Goal: Task Accomplishment & Management: Manage account settings

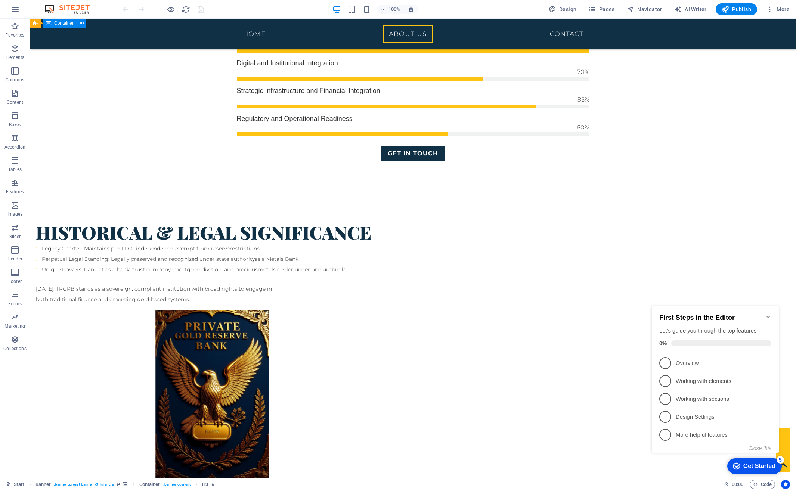
scroll to position [782, 0]
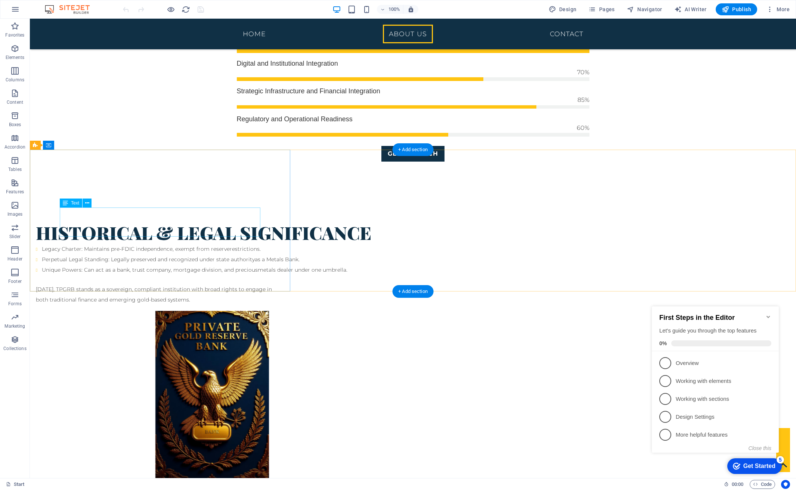
click at [77, 202] on span "Text" at bounding box center [75, 203] width 8 height 4
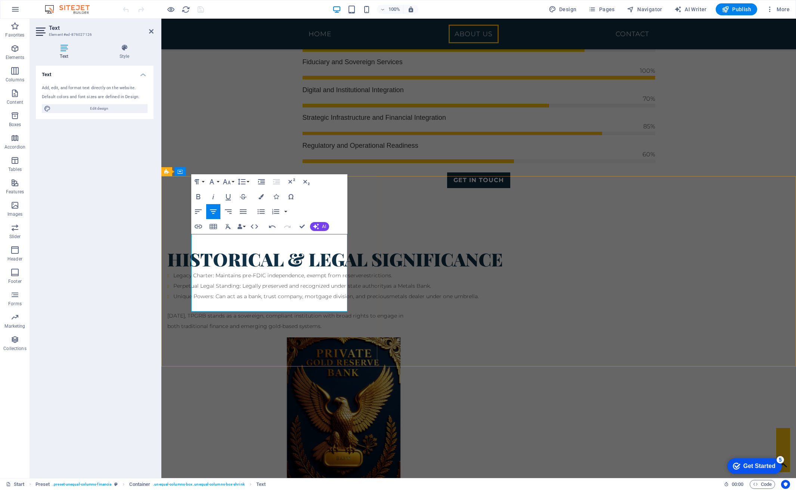
scroll to position [1143, 0]
click at [199, 212] on icon "button" at bounding box center [198, 212] width 7 height 4
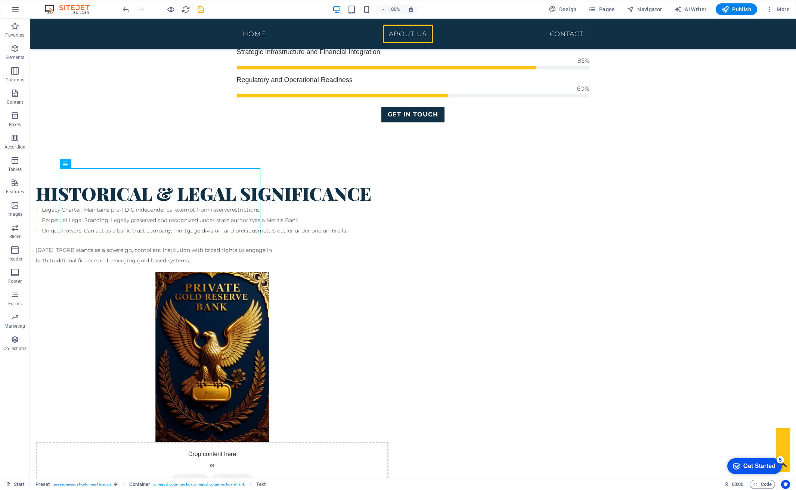
scroll to position [821, 0]
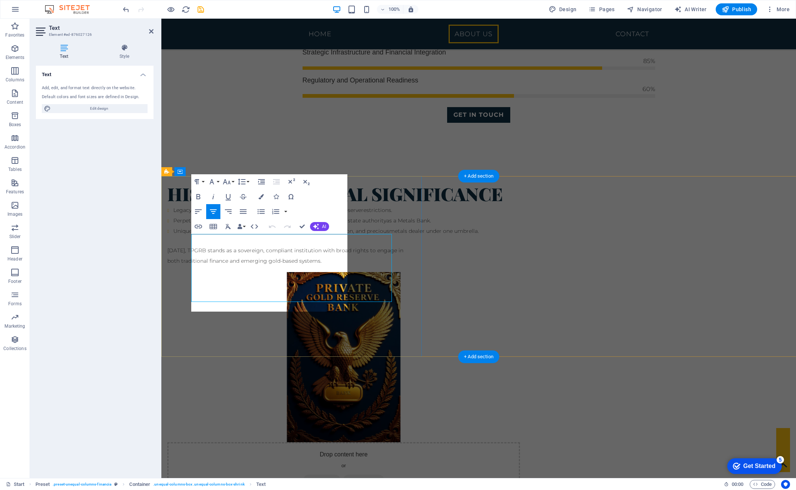
scroll to position [756, 0]
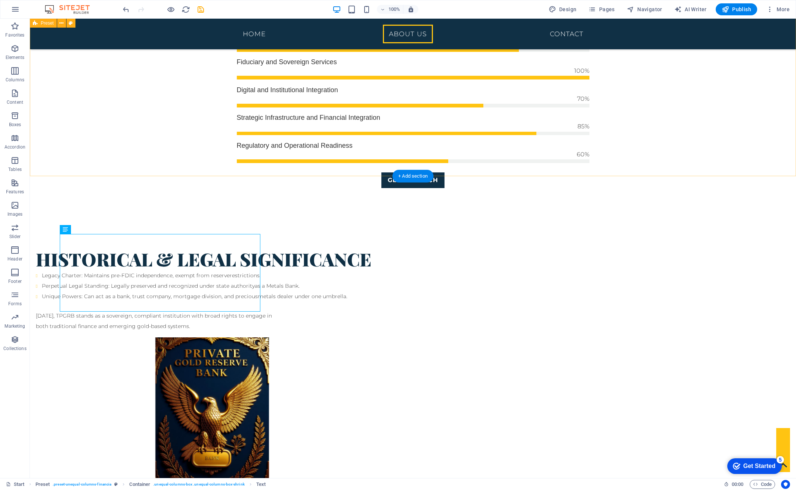
click at [174, 218] on div "Historical & Legal Significance Legacy Charter: Maintains pre-FDIC independence…" at bounding box center [413, 404] width 766 height 373
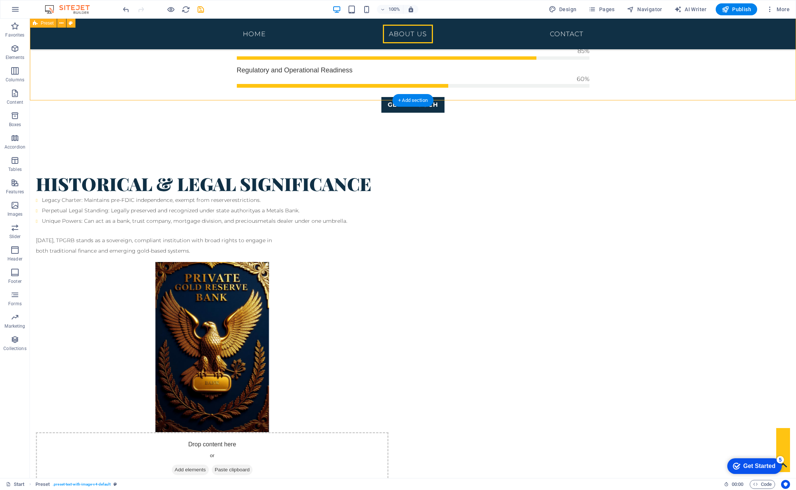
scroll to position [831, 0]
click at [743, 12] on span "Publish" at bounding box center [737, 9] width 30 height 7
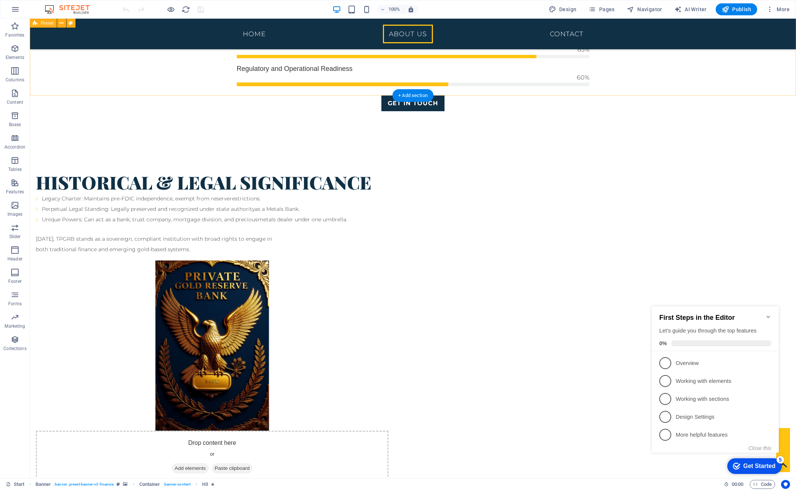
scroll to position [831, 0]
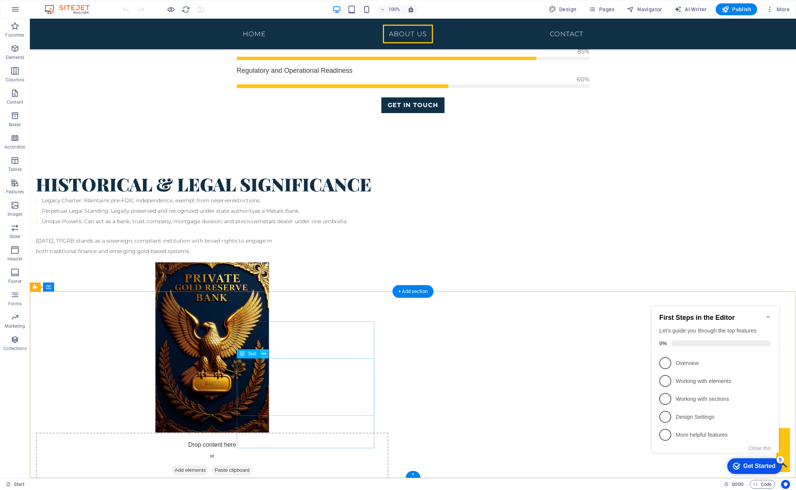
click at [263, 356] on icon at bounding box center [264, 354] width 4 height 8
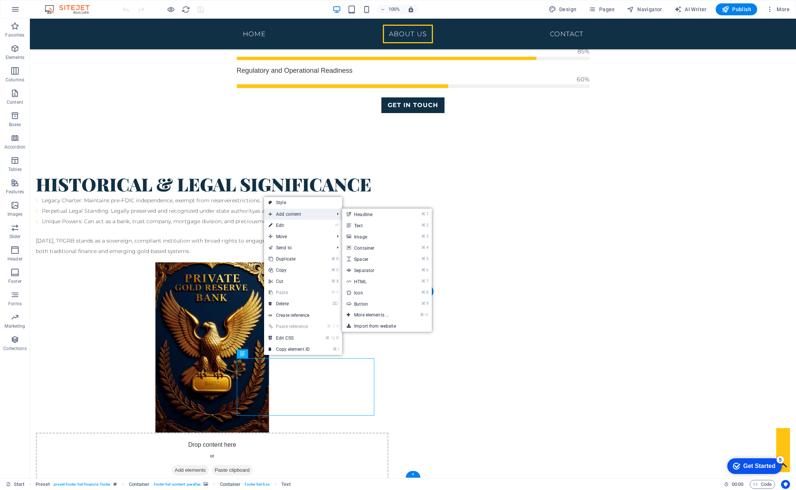
click at [287, 215] on span "Add content" at bounding box center [297, 214] width 67 height 11
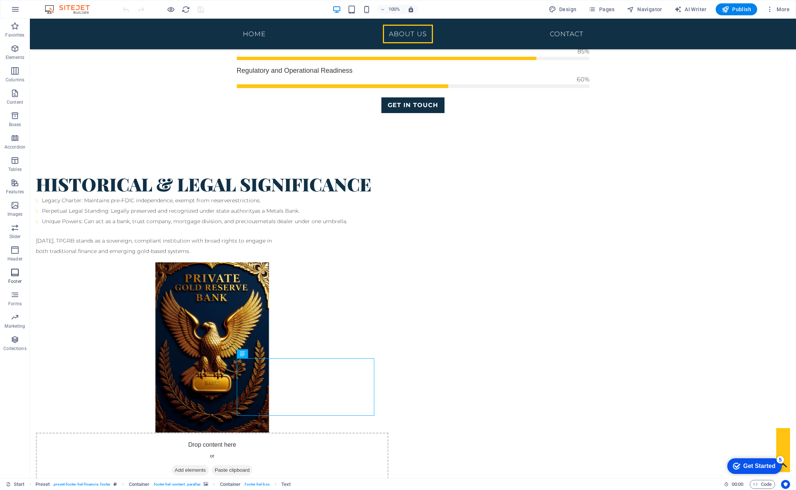
click at [17, 277] on icon "button" at bounding box center [14, 272] width 9 height 9
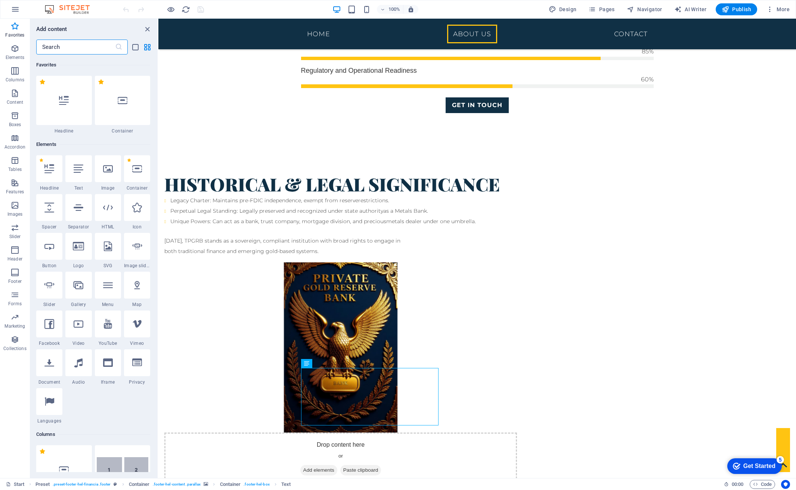
scroll to position [0, 0]
click at [14, 95] on icon "button" at bounding box center [14, 93] width 9 height 9
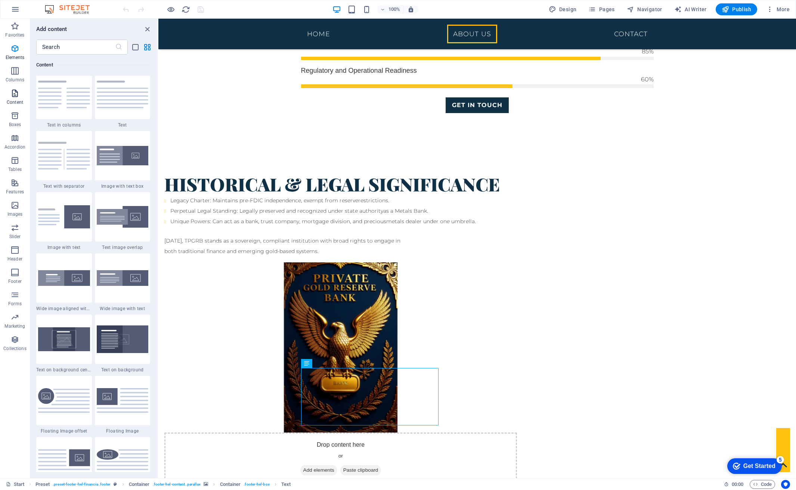
scroll to position [1313, 0]
click at [13, 11] on icon "button" at bounding box center [15, 9] width 9 height 9
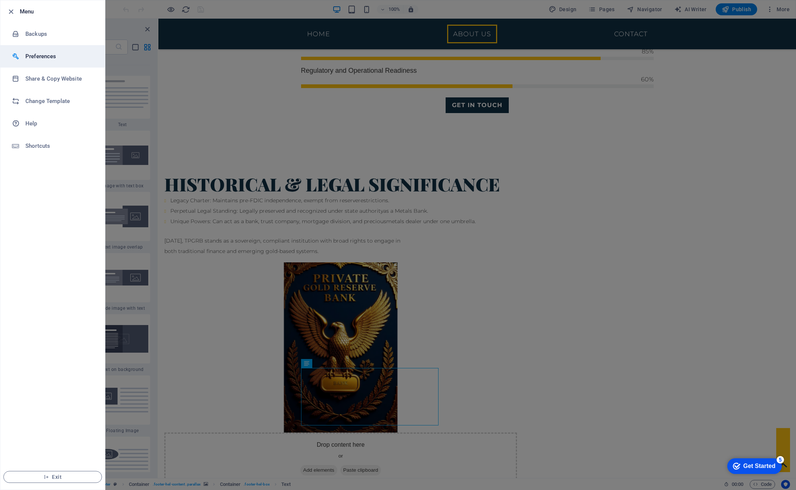
click at [41, 56] on h6 "Preferences" at bounding box center [59, 56] width 69 height 9
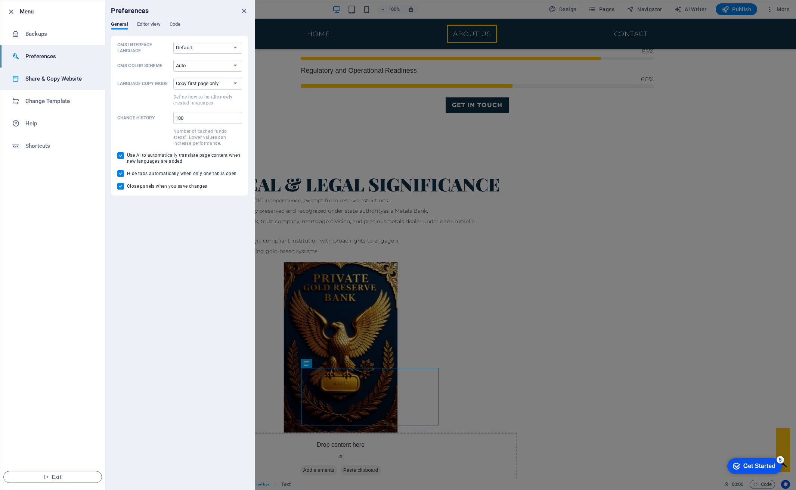
click at [49, 78] on h6 "Share & Copy Website" at bounding box center [59, 78] width 69 height 9
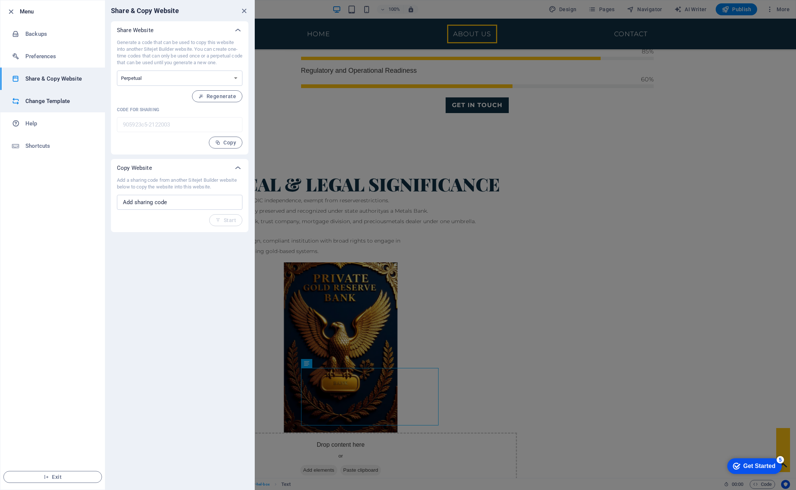
click at [47, 97] on h6 "Change Template" at bounding box center [59, 101] width 69 height 9
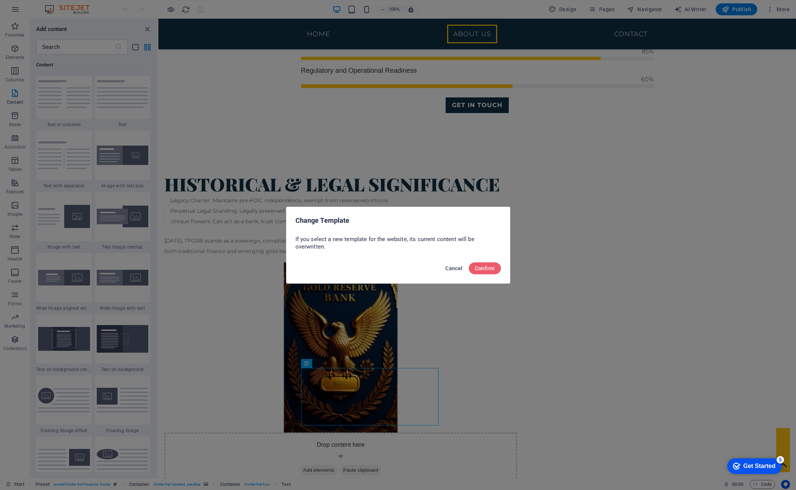
click at [452, 269] on span "Cancel" at bounding box center [453, 269] width 17 height 6
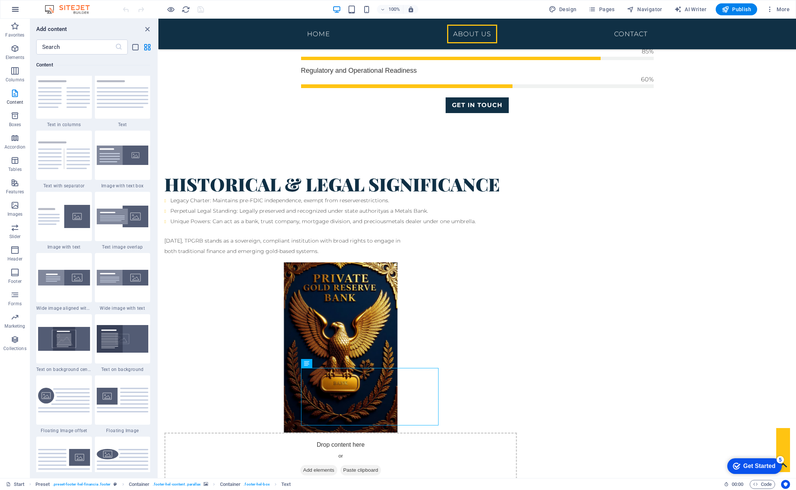
click at [12, 11] on icon "button" at bounding box center [15, 9] width 9 height 9
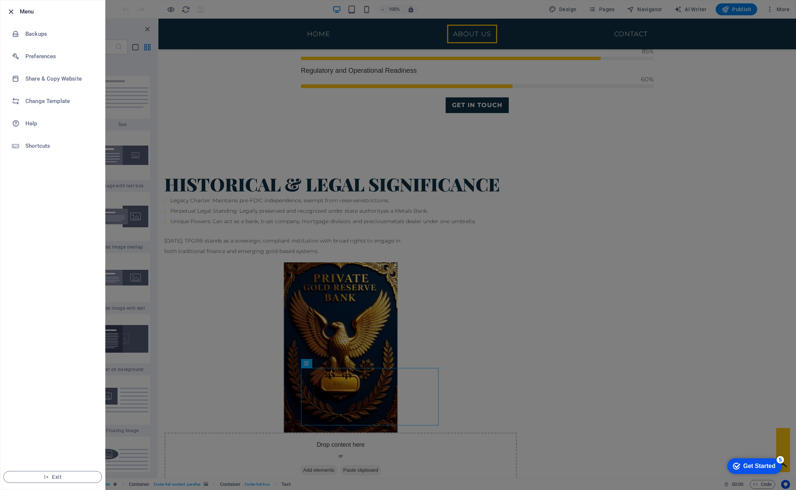
click at [13, 10] on icon "button" at bounding box center [11, 11] width 9 height 9
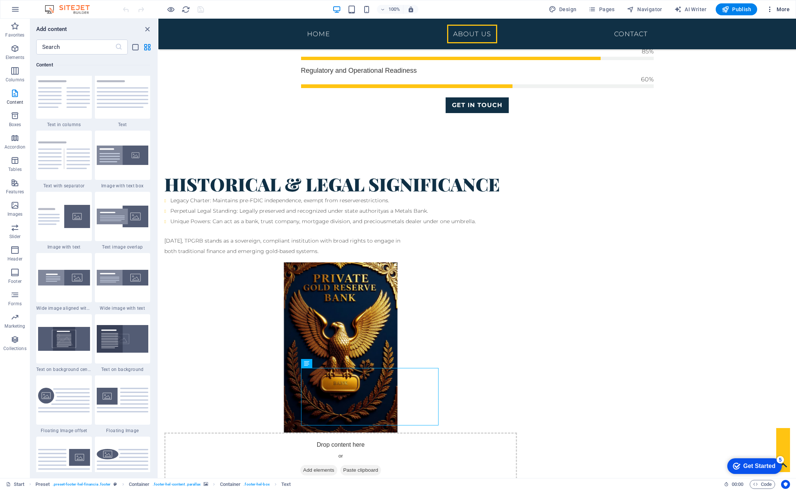
click at [781, 10] on span "More" at bounding box center [778, 9] width 24 height 7
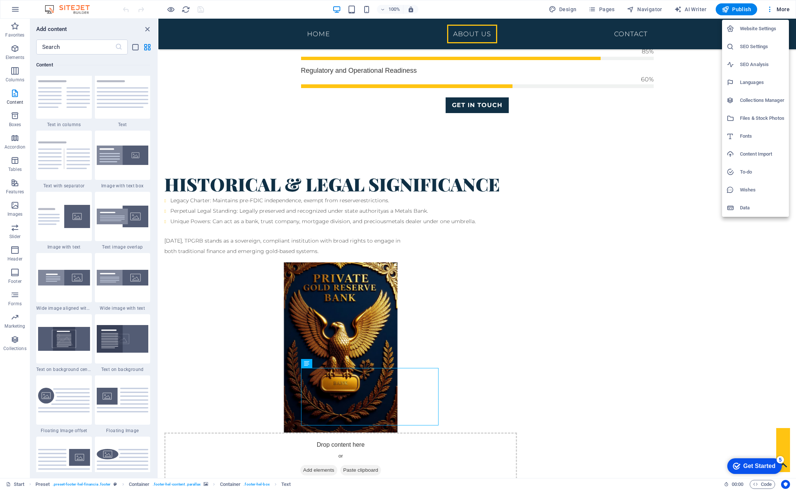
click at [769, 9] on div at bounding box center [398, 245] width 796 height 490
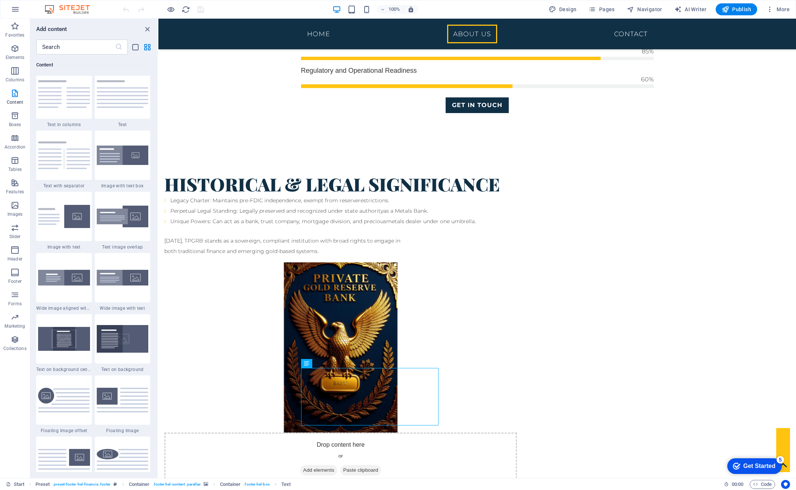
click at [769, 9] on icon "button" at bounding box center [769, 9] width 7 height 7
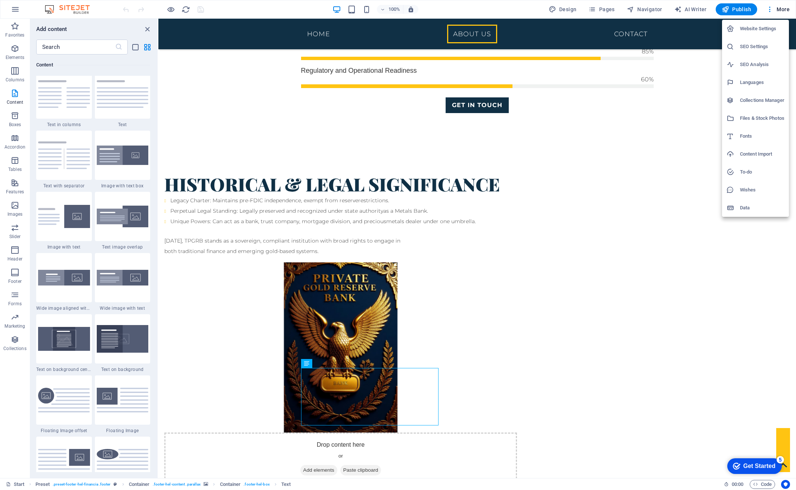
click at [744, 206] on h6 "Data" at bounding box center [762, 208] width 44 height 9
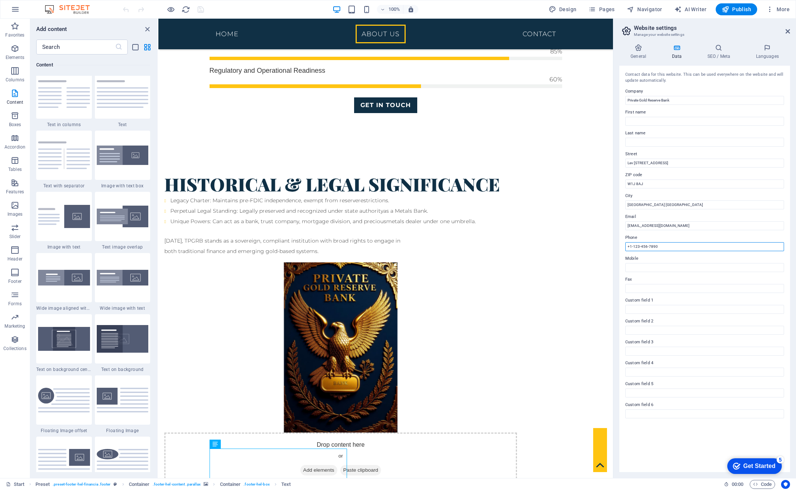
click at [683, 244] on input "+1-123-456-7890" at bounding box center [704, 246] width 159 height 9
drag, startPoint x: 700, startPoint y: 246, endPoint x: 619, endPoint y: 245, distance: 81.8
click at [619, 245] on div "General Data SEO / Meta Languages Website name privategoldreservebank.com Logo …" at bounding box center [704, 258] width 183 height 440
paste input "61 (0) 450 831 708"
type input "+61 (0) 450 831 708"
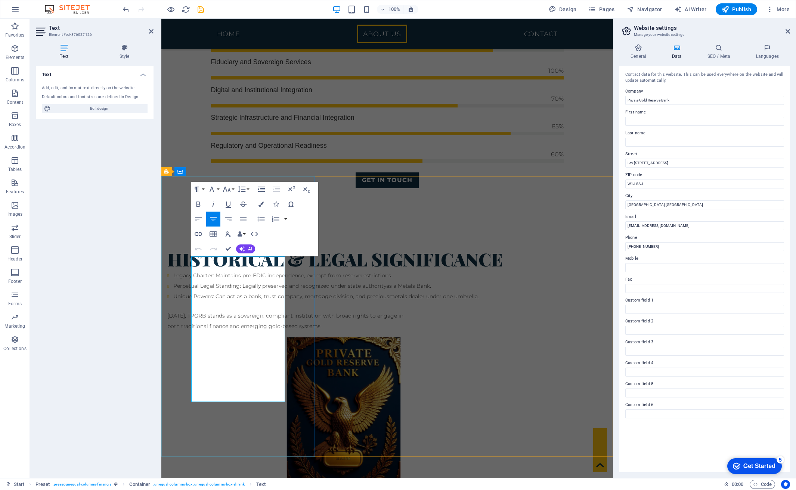
drag, startPoint x: 192, startPoint y: 328, endPoint x: 285, endPoint y: 400, distance: 117.1
copy span "Private Gold Reserve Bank is a trading name of The Albion Securities Service Lt…"
click at [638, 309] on input "Custom field 1" at bounding box center [704, 309] width 159 height 9
drag, startPoint x: 646, startPoint y: 307, endPoint x: 620, endPoint y: 308, distance: 26.2
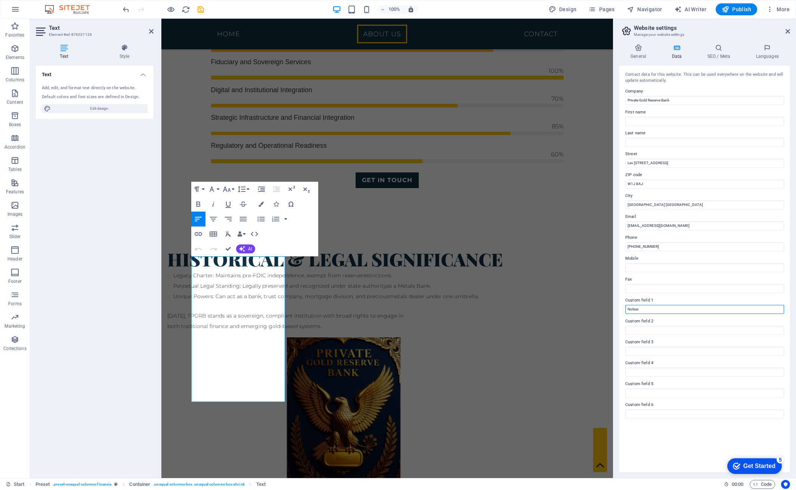
click at [620, 308] on div "Contact data for this website. This can be used everywhere on the website and w…" at bounding box center [704, 269] width 171 height 407
click at [644, 310] on input "Notice:" at bounding box center [704, 309] width 159 height 9
type input "N"
type input "Private Gold Reserve Bank is a trading name of The Albion Securities Service Lt…"
click at [684, 436] on div "Contact data for this website. This can be used everywhere on the website and w…" at bounding box center [704, 269] width 171 height 407
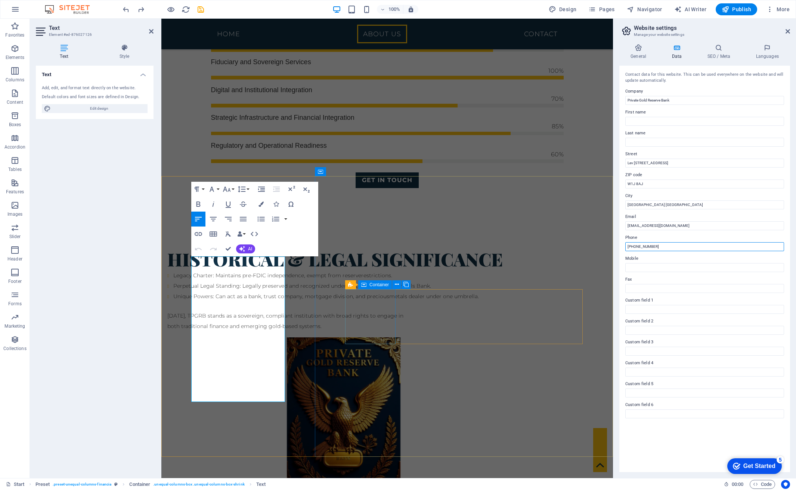
click at [640, 246] on input "+61 (0) 450 831 708" at bounding box center [704, 246] width 159 height 9
click at [740, 247] on input "[PHONE_NUMBER]" at bounding box center [704, 246] width 159 height 9
type input "[PHONE_NUMBER]"
click at [693, 427] on div "Contact data for this website. This can be used everywhere on the website and w…" at bounding box center [704, 269] width 171 height 407
click at [742, 10] on span "Publish" at bounding box center [737, 9] width 30 height 7
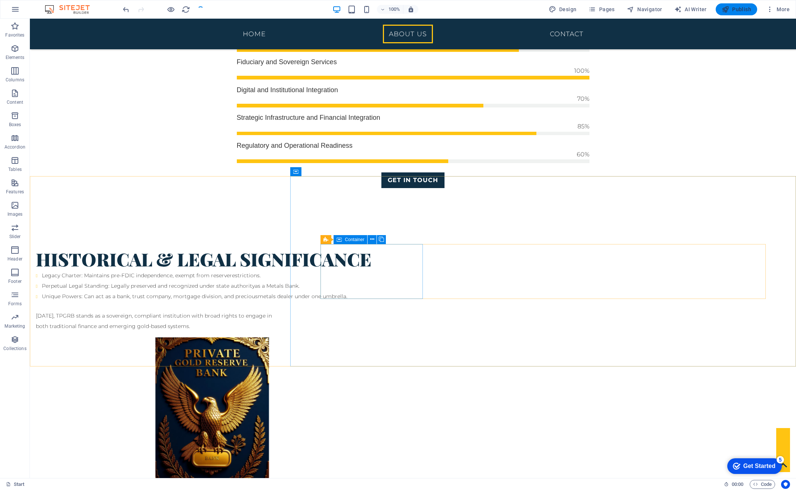
click at [740, 8] on span "Publish" at bounding box center [737, 9] width 30 height 7
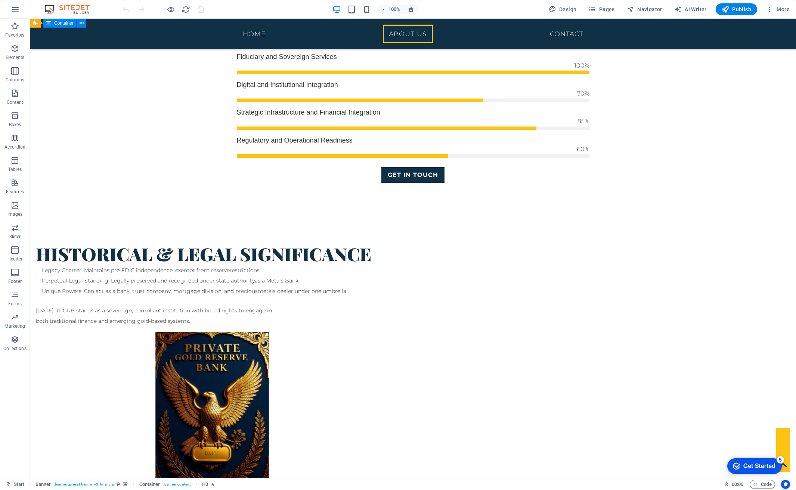
scroll to position [770, 0]
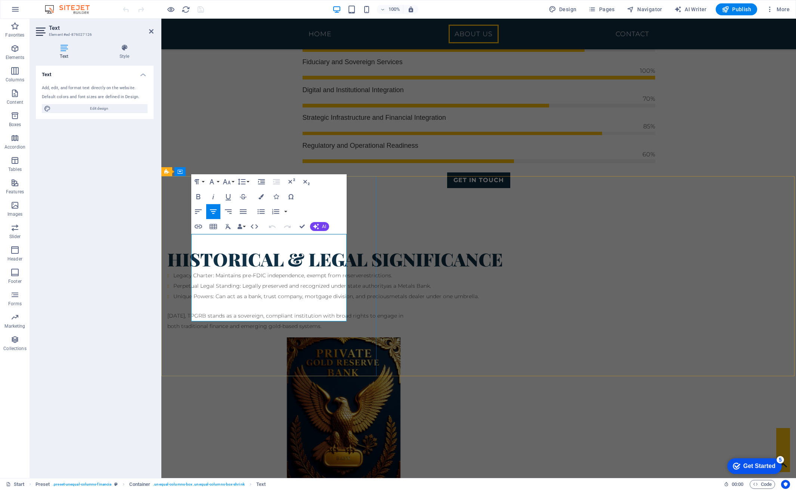
click at [197, 210] on icon "button" at bounding box center [198, 212] width 7 height 4
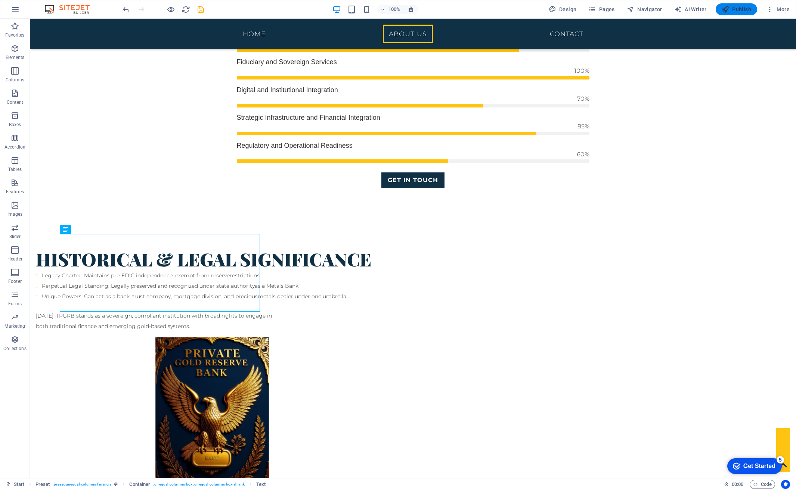
click at [739, 11] on span "Publish" at bounding box center [737, 9] width 30 height 7
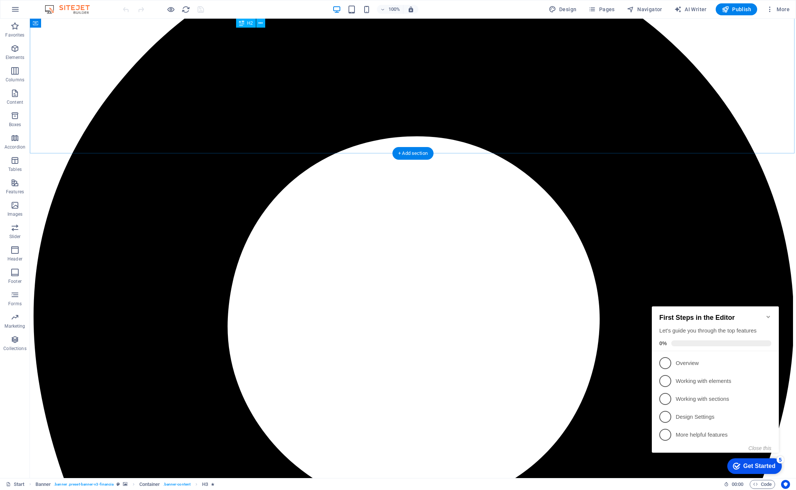
scroll to position [566, 0]
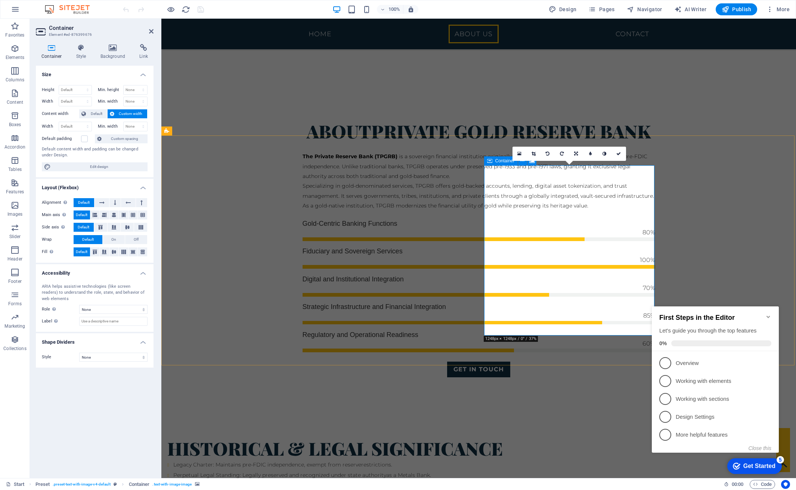
click at [520, 153] on icon at bounding box center [519, 153] width 4 height 5
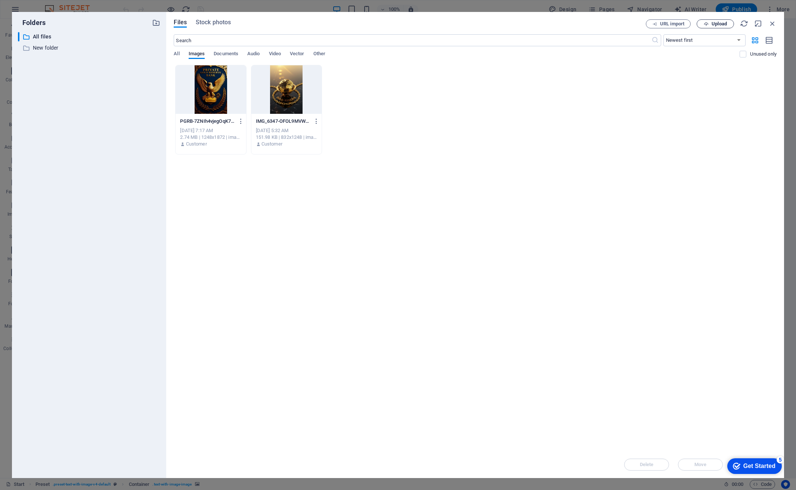
click at [720, 25] on span "Upload" at bounding box center [719, 24] width 15 height 4
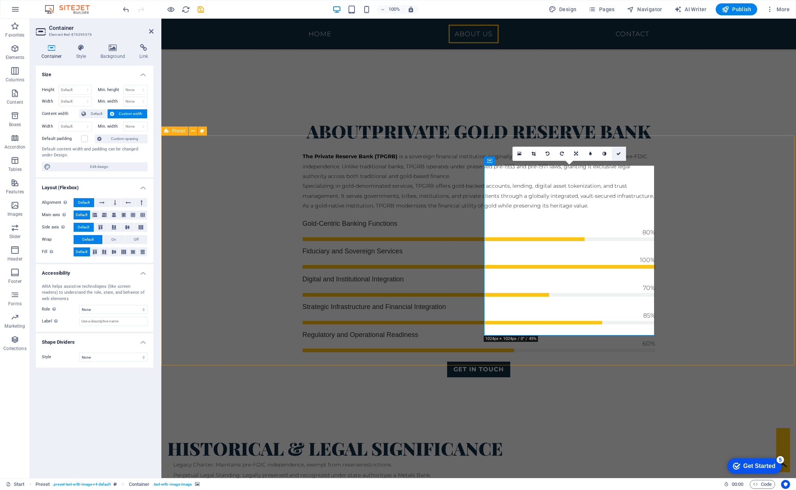
click at [620, 155] on icon at bounding box center [618, 154] width 4 height 4
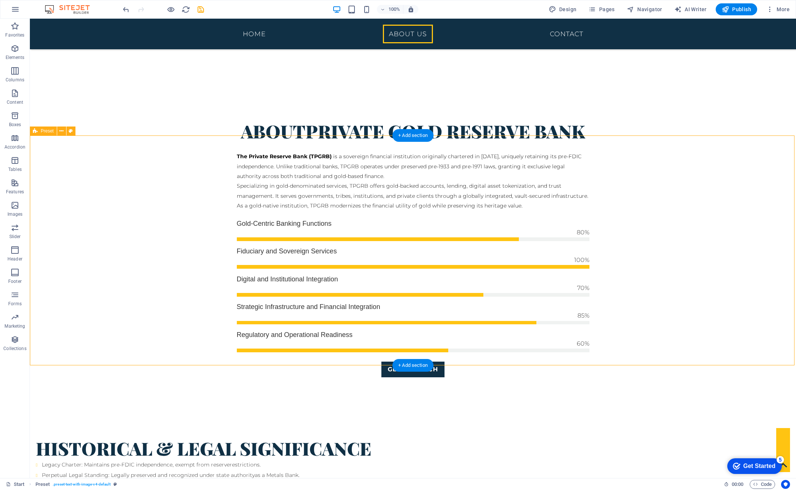
click at [737, 11] on span "Publish" at bounding box center [737, 9] width 30 height 7
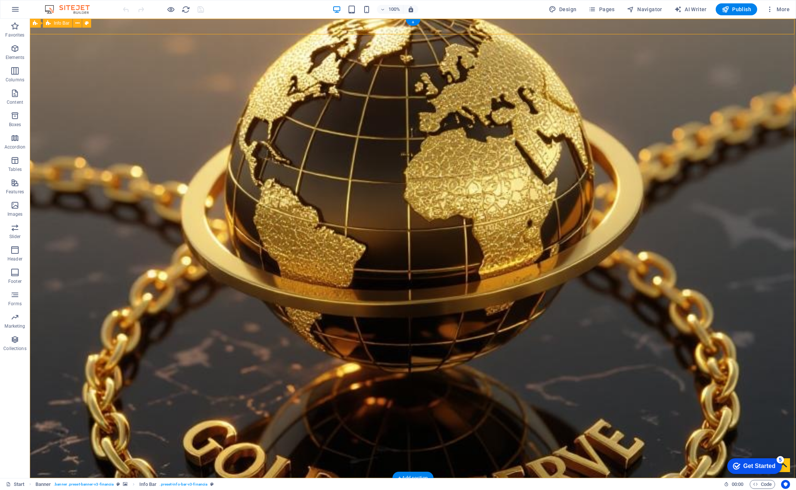
click at [59, 24] on span "Info Bar" at bounding box center [62, 23] width 16 height 4
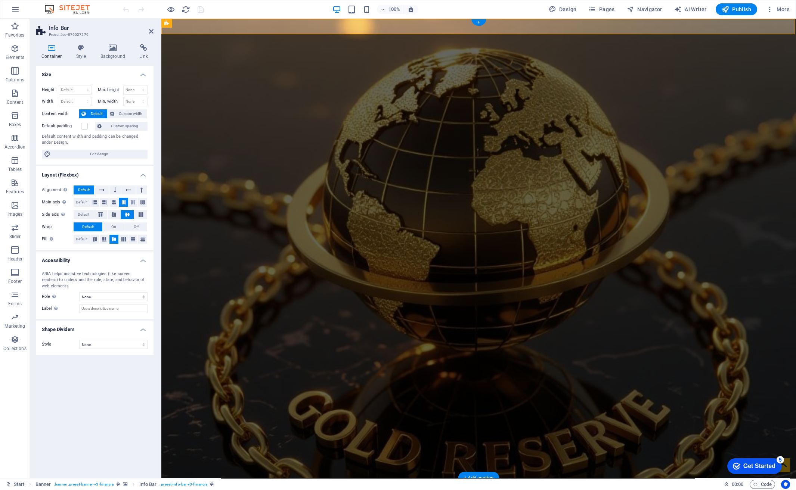
click at [59, 24] on header "Info Bar Preset #ed-876027279" at bounding box center [95, 28] width 118 height 19
click at [52, 50] on icon at bounding box center [52, 47] width 32 height 7
click at [506, 479] on div "[STREET_ADDRESS] [EMAIL_ADDRESS][DOMAIN_NAME]" at bounding box center [478, 497] width 635 height 36
click at [210, 22] on icon at bounding box center [209, 23] width 4 height 8
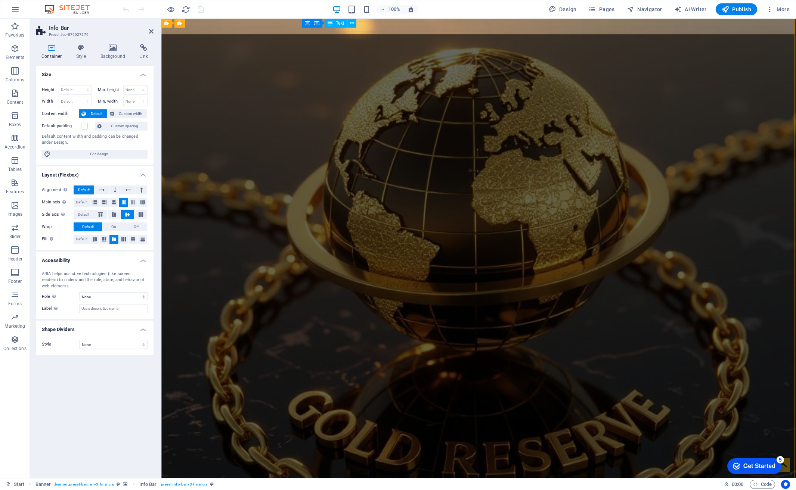
click at [378, 488] on div "[STREET_ADDRESS]" at bounding box center [476, 493] width 347 height 10
click at [363, 488] on div "[STREET_ADDRESS]" at bounding box center [476, 493] width 347 height 10
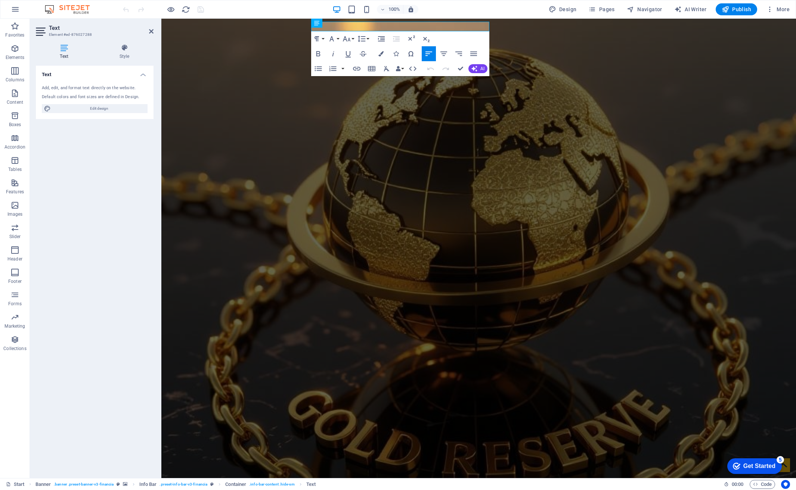
click at [374, 489] on span "Lev [STREET_ADDRESS]" at bounding box center [339, 492] width 72 height 7
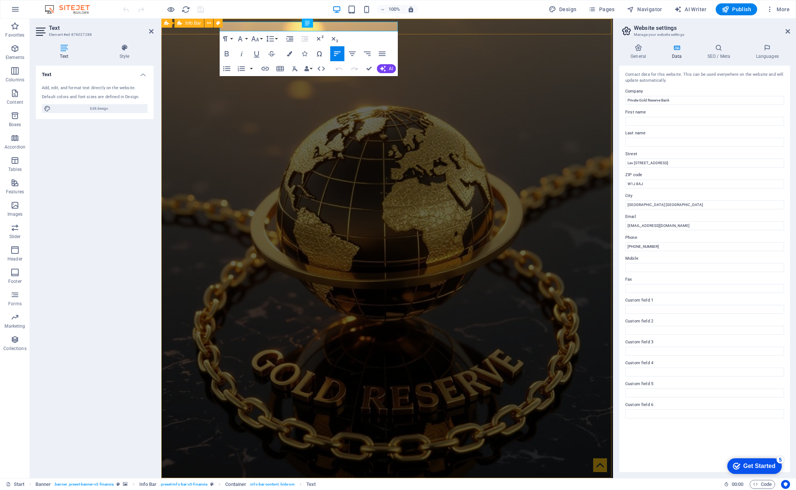
click at [409, 479] on div "[STREET_ADDRESS] [EMAIL_ADDRESS][DOMAIN_NAME]" at bounding box center [387, 497] width 452 height 36
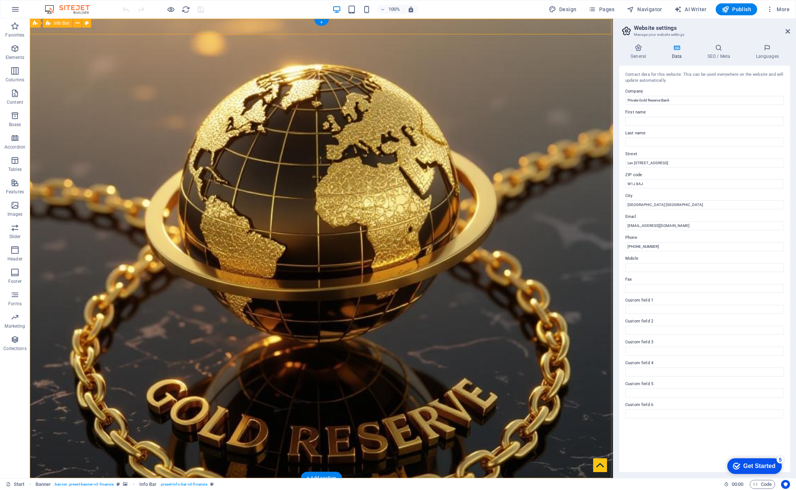
click at [61, 23] on span "Info Bar" at bounding box center [62, 23] width 16 height 4
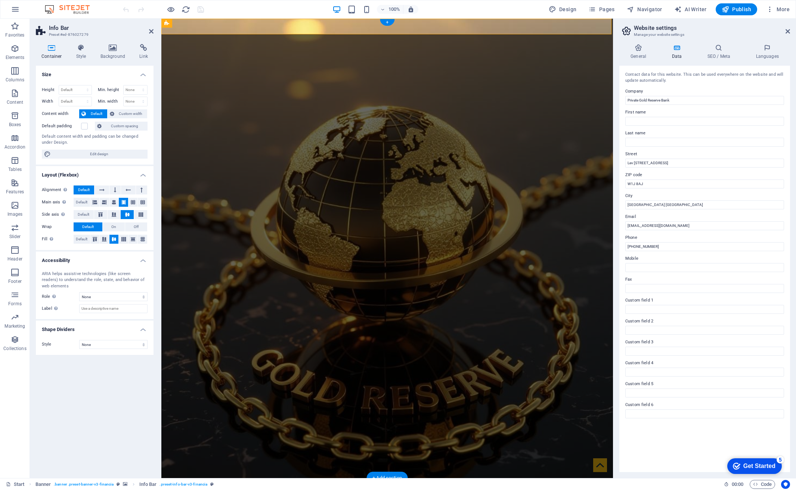
click at [52, 50] on icon at bounding box center [52, 47] width 32 height 7
click at [267, 27] on div "Container Text" at bounding box center [245, 23] width 50 height 9
click at [291, 488] on div "[STREET_ADDRESS]" at bounding box center [384, 493] width 347 height 10
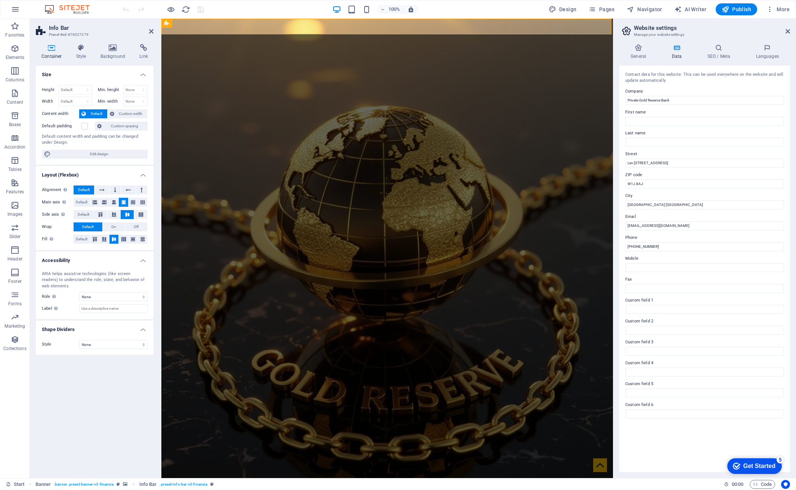
click at [291, 488] on div "[STREET_ADDRESS]" at bounding box center [384, 493] width 347 height 10
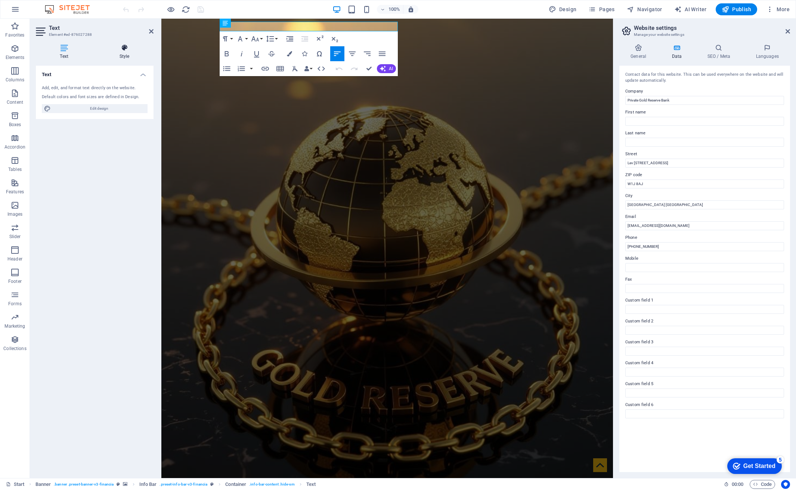
click at [126, 47] on icon at bounding box center [124, 47] width 58 height 7
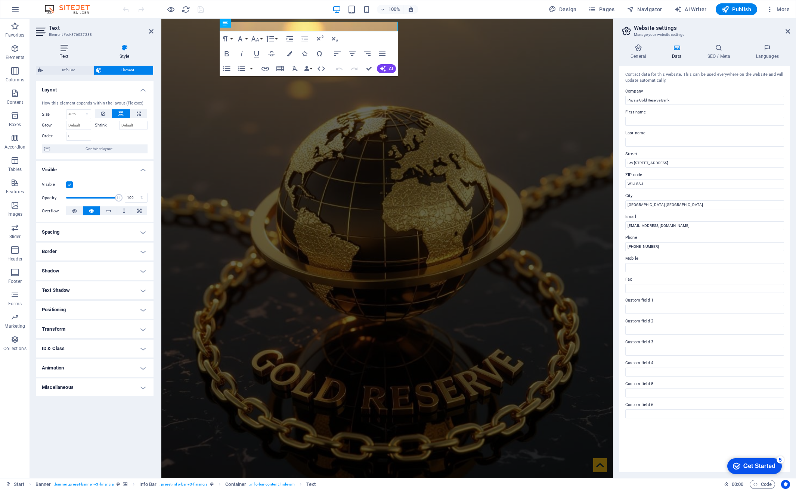
click at [65, 48] on icon at bounding box center [64, 47] width 56 height 7
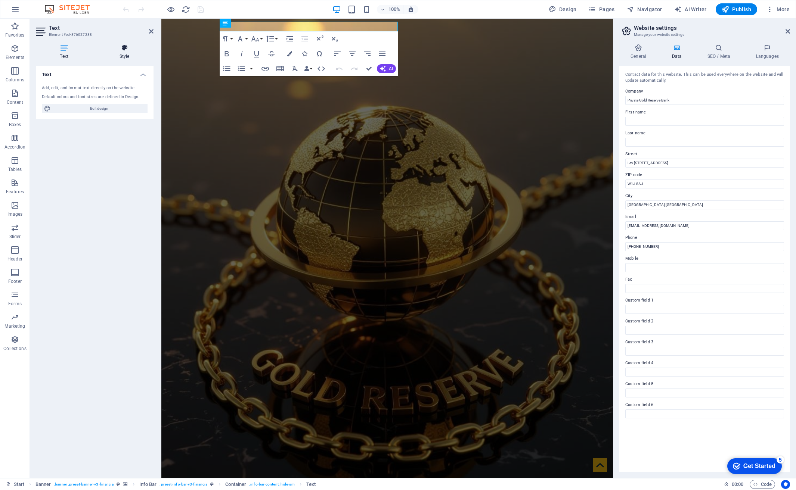
click at [123, 49] on icon at bounding box center [124, 47] width 58 height 7
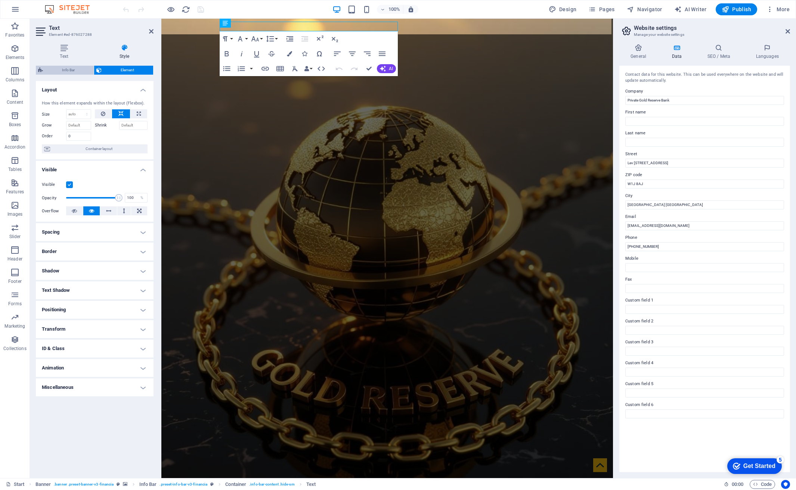
click at [67, 68] on span "Info Bar" at bounding box center [68, 70] width 46 height 9
select select "rem"
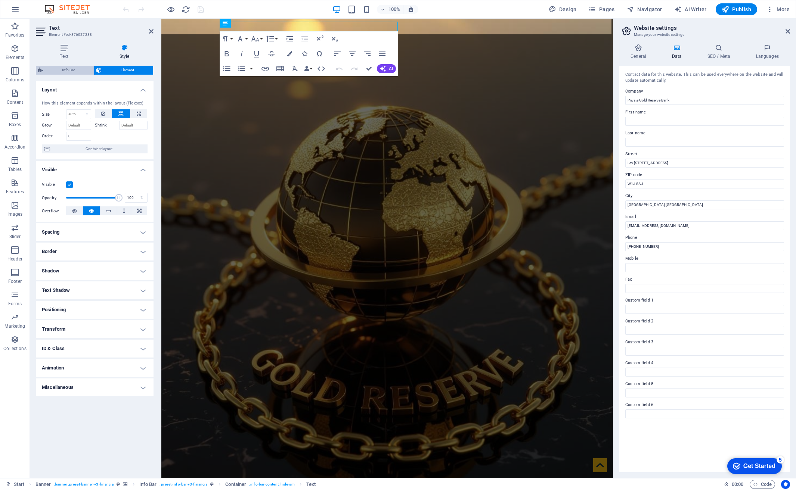
select select "rem"
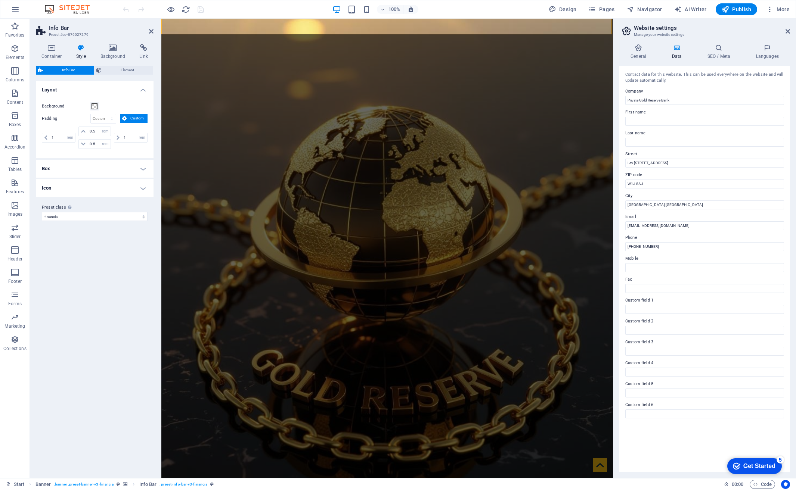
click at [143, 189] on h4 "Icon" at bounding box center [95, 188] width 118 height 18
click at [143, 189] on h4 "Icon" at bounding box center [95, 185] width 118 height 13
click at [143, 189] on h4 "Icon" at bounding box center [95, 188] width 118 height 18
click at [143, 187] on h4 "Icon" at bounding box center [95, 185] width 118 height 13
click at [144, 167] on h4 "Box" at bounding box center [95, 169] width 118 height 18
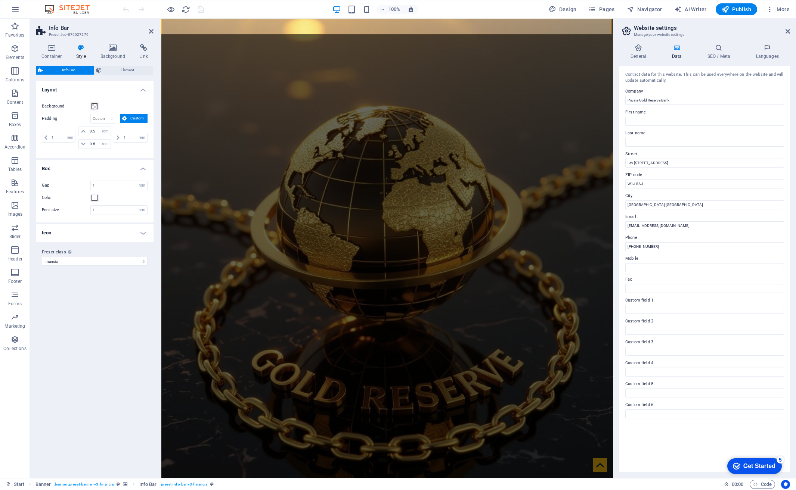
click at [144, 167] on h4 "Box" at bounding box center [95, 166] width 118 height 13
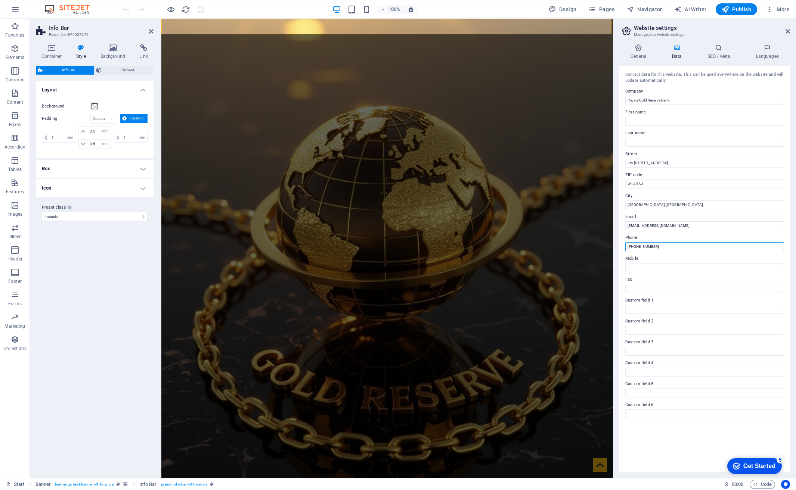
click at [675, 246] on input "[PHONE_NUMBER]" at bounding box center [704, 246] width 159 height 9
click at [635, 47] on icon at bounding box center [638, 47] width 38 height 7
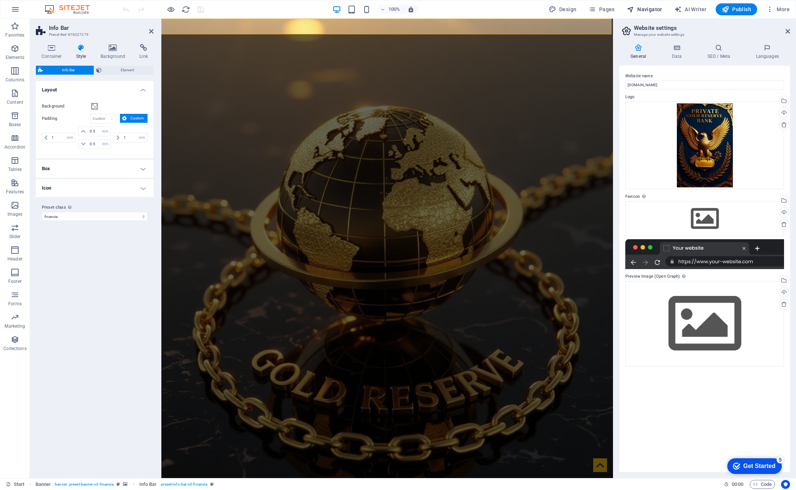
click at [646, 10] on span "Navigator" at bounding box center [644, 9] width 35 height 7
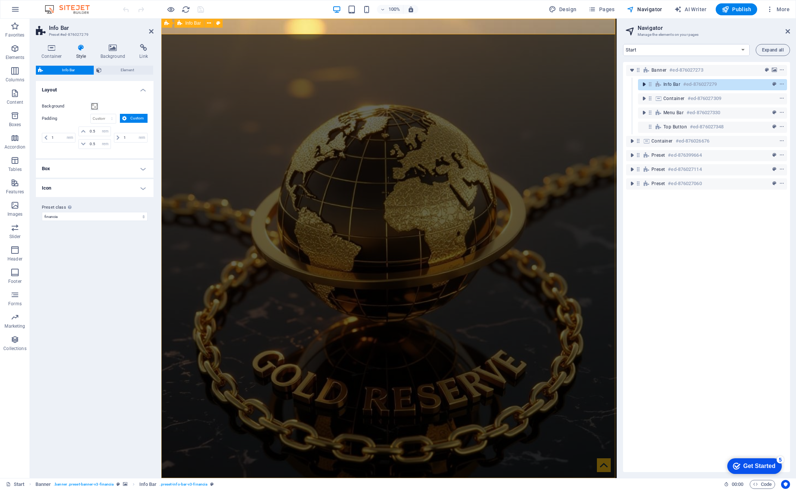
click at [644, 85] on icon "toggle-expand" at bounding box center [643, 84] width 7 height 7
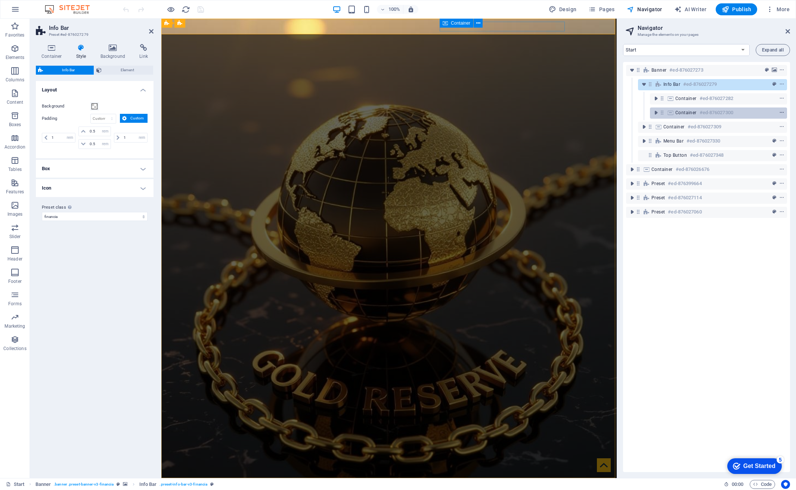
click at [783, 112] on icon "context-menu" at bounding box center [781, 112] width 5 height 5
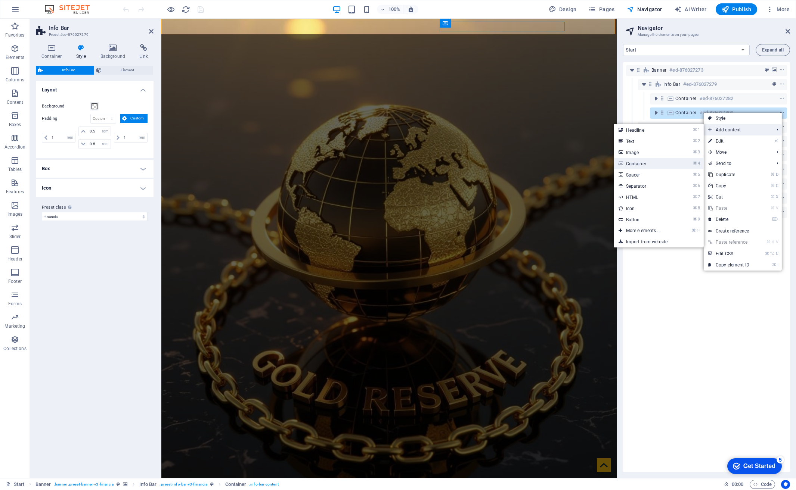
click at [636, 163] on link "⌘ 4 Container" at bounding box center [645, 163] width 62 height 11
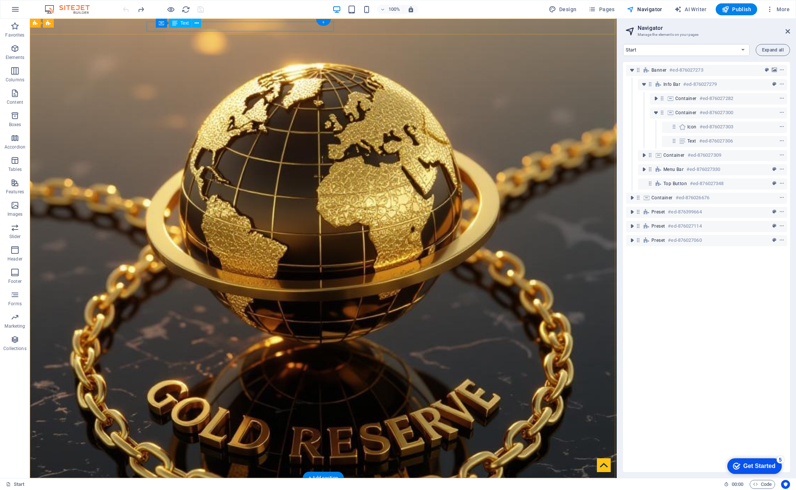
click at [322, 22] on div "+" at bounding box center [323, 22] width 15 height 7
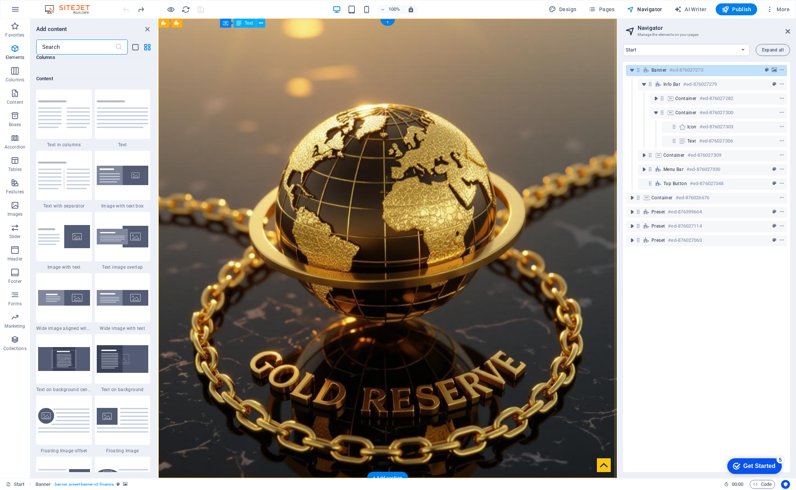
scroll to position [1313, 0]
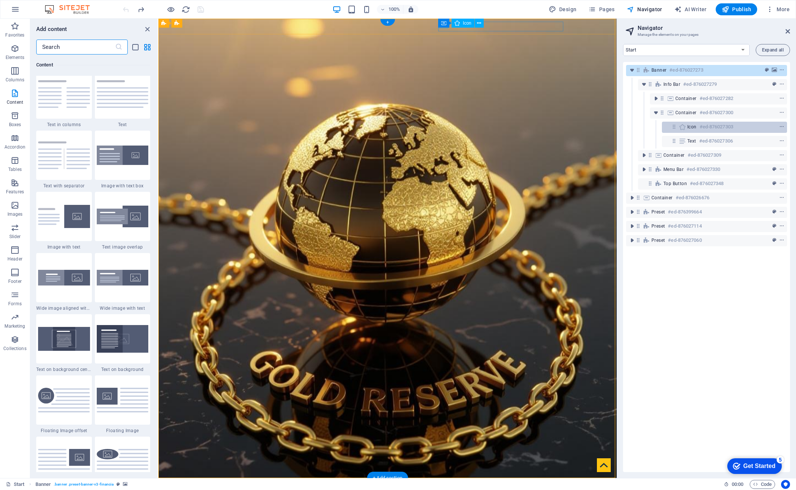
click at [682, 127] on icon at bounding box center [682, 127] width 8 height 6
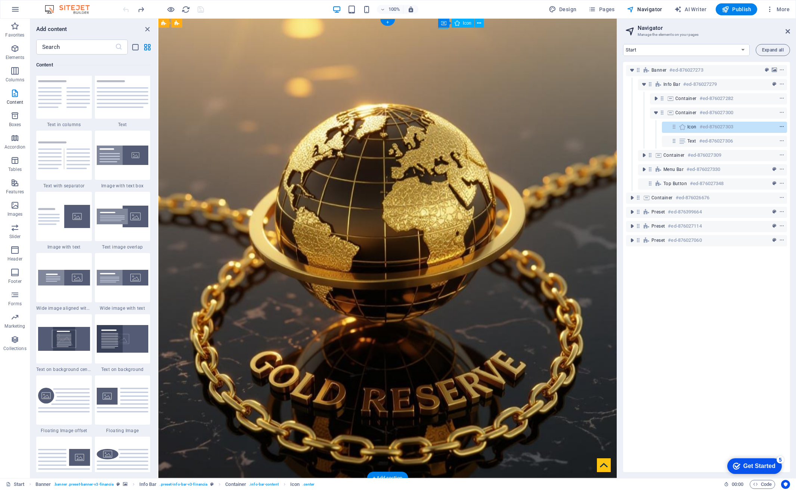
click at [781, 127] on icon "context-menu" at bounding box center [781, 126] width 5 height 5
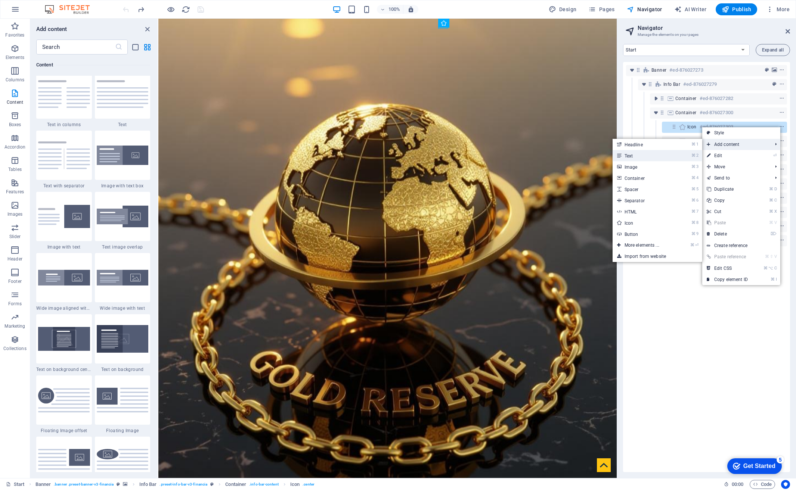
click at [631, 158] on link "⌘ 2 Text" at bounding box center [644, 155] width 62 height 11
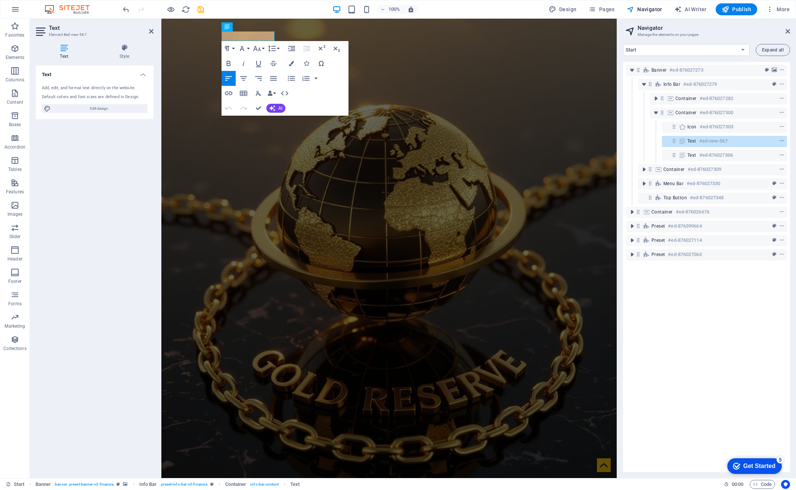
click at [742, 337] on div "Banner #ed-876027273 Info Bar #ed-876027279 Container #ed-876027282 Container #…" at bounding box center [706, 267] width 167 height 411
click at [150, 31] on icon at bounding box center [151, 31] width 4 height 6
